Goal: Task Accomplishment & Management: Manage account settings

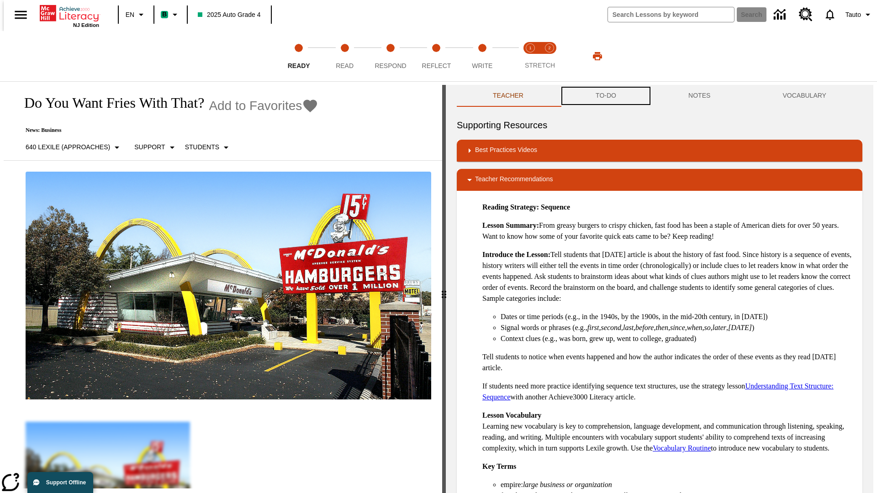
click at [605, 96] on button "TO-DO" at bounding box center [605, 96] width 93 height 22
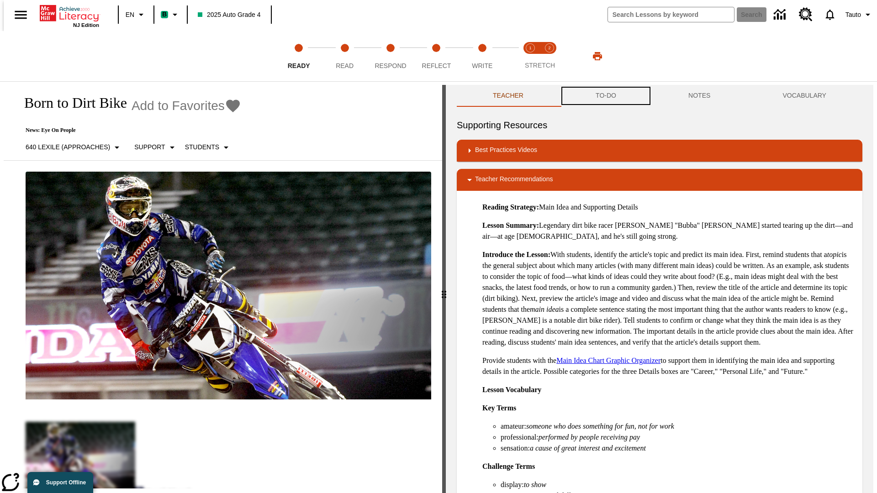
click at [605, 96] on button "TO-DO" at bounding box center [605, 96] width 93 height 22
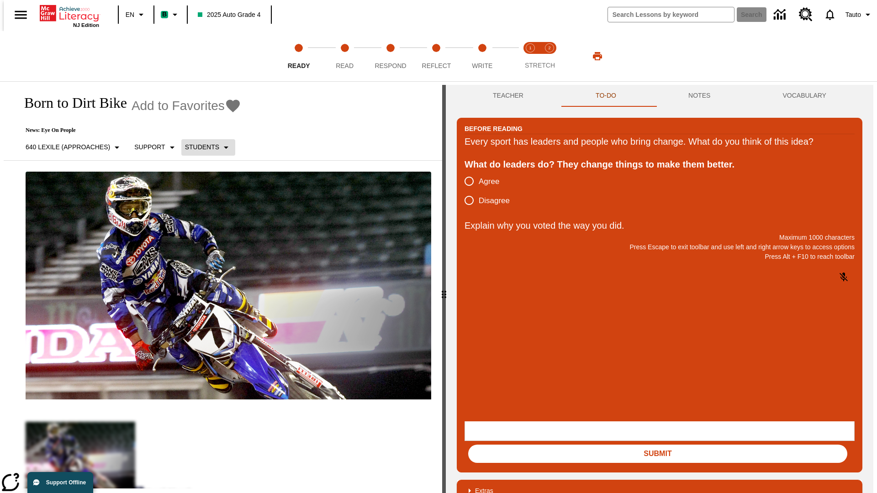
click at [203, 147] on p "Students" at bounding box center [202, 147] width 34 height 10
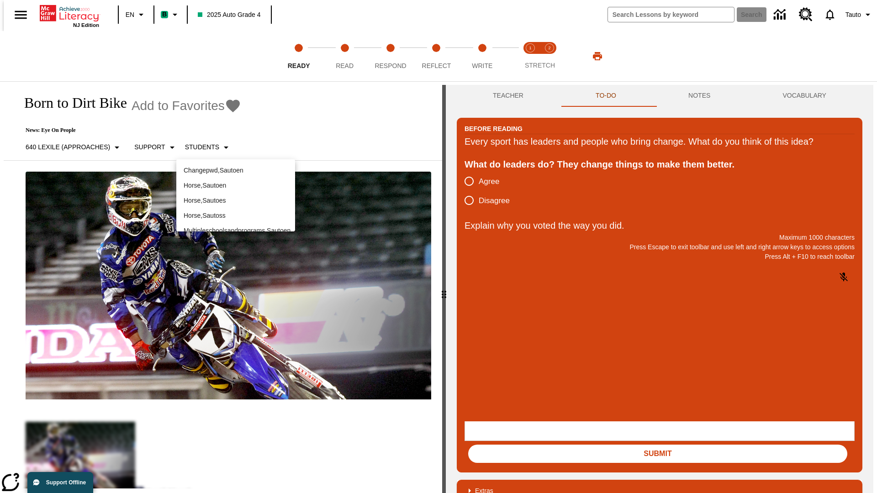
click at [236, 181] on p "Horse , Sautoen" at bounding box center [236, 186] width 104 height 10
